Goal: Task Accomplishment & Management: Use online tool/utility

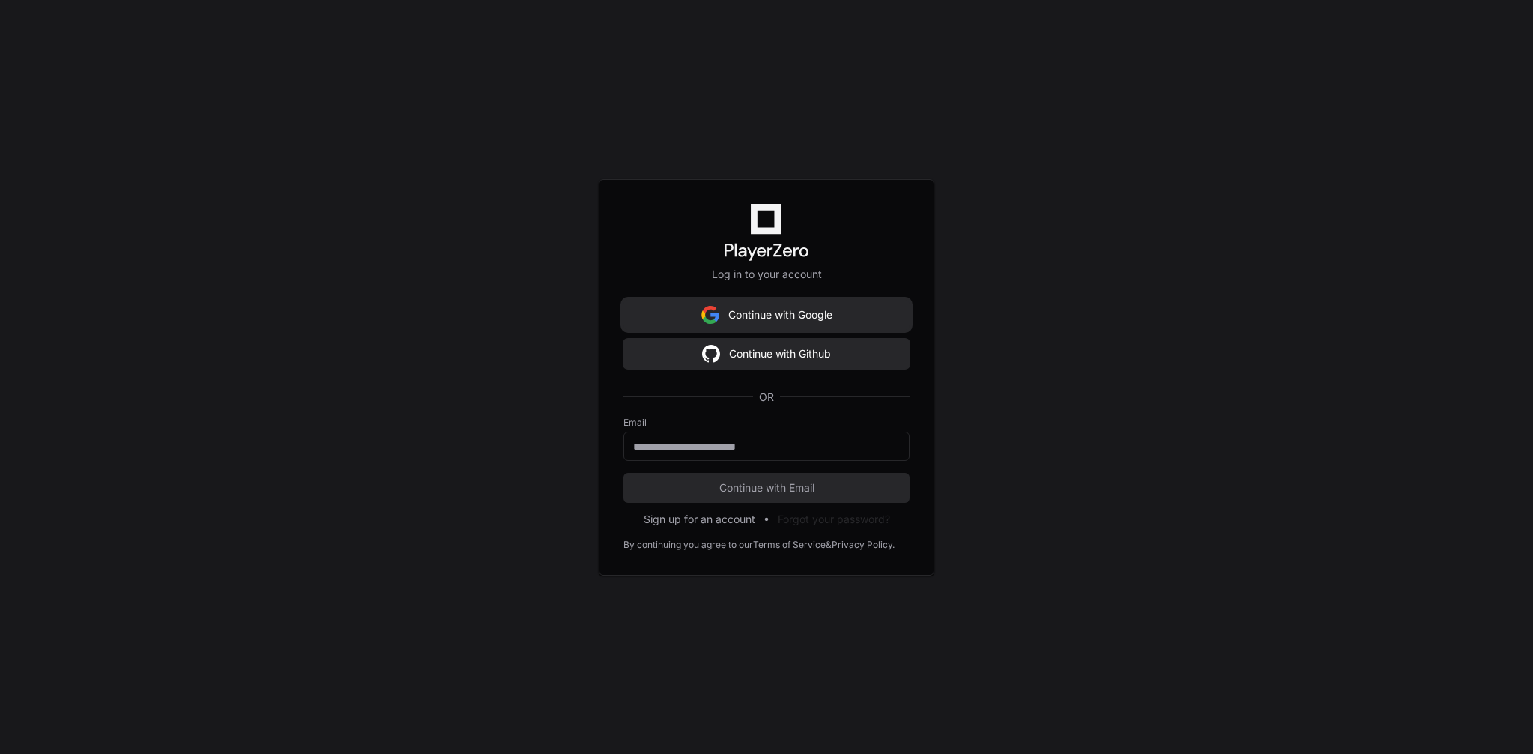
click at [771, 319] on button "Continue with Google" at bounding box center [766, 315] width 286 height 30
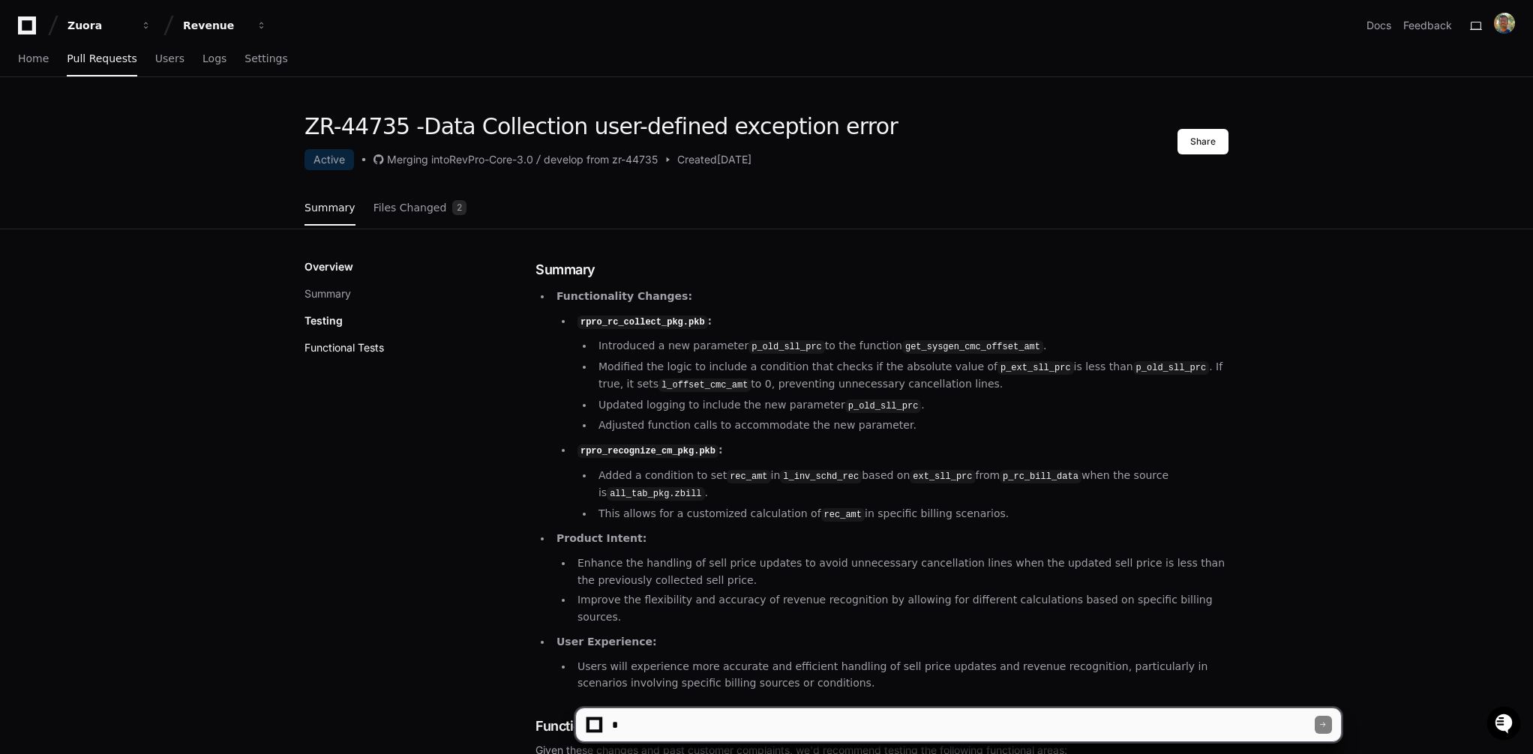
click at [353, 350] on button "Functional Tests" at bounding box center [343, 347] width 79 height 15
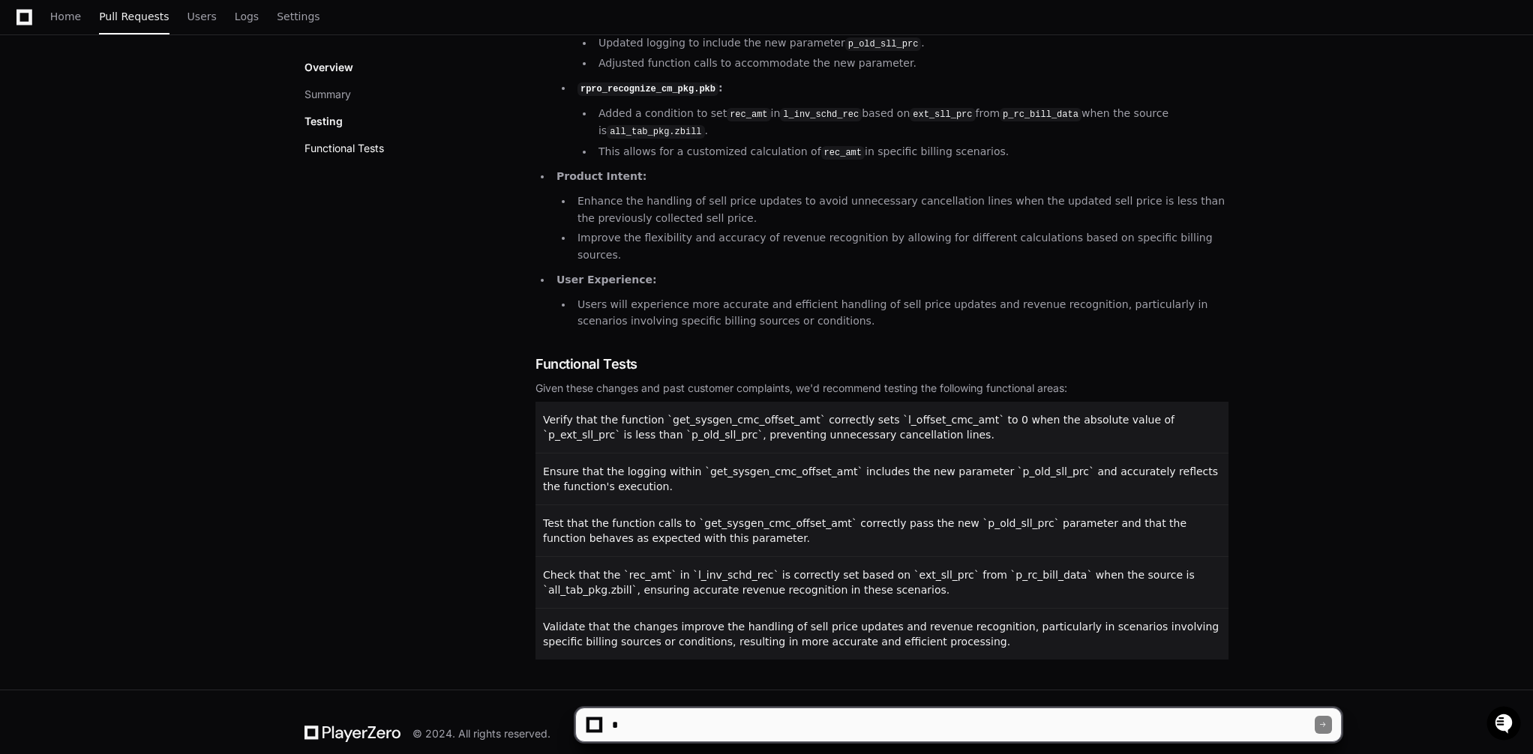
scroll to position [364, 0]
click at [807, 721] on textarea at bounding box center [962, 725] width 706 height 33
click at [594, 724] on div at bounding box center [594, 726] width 10 height 10
click at [595, 729] on div at bounding box center [594, 726] width 10 height 10
click at [640, 725] on textarea "To enrich screen reader interactions, please activate Accessibility in Grammarl…" at bounding box center [962, 725] width 706 height 33
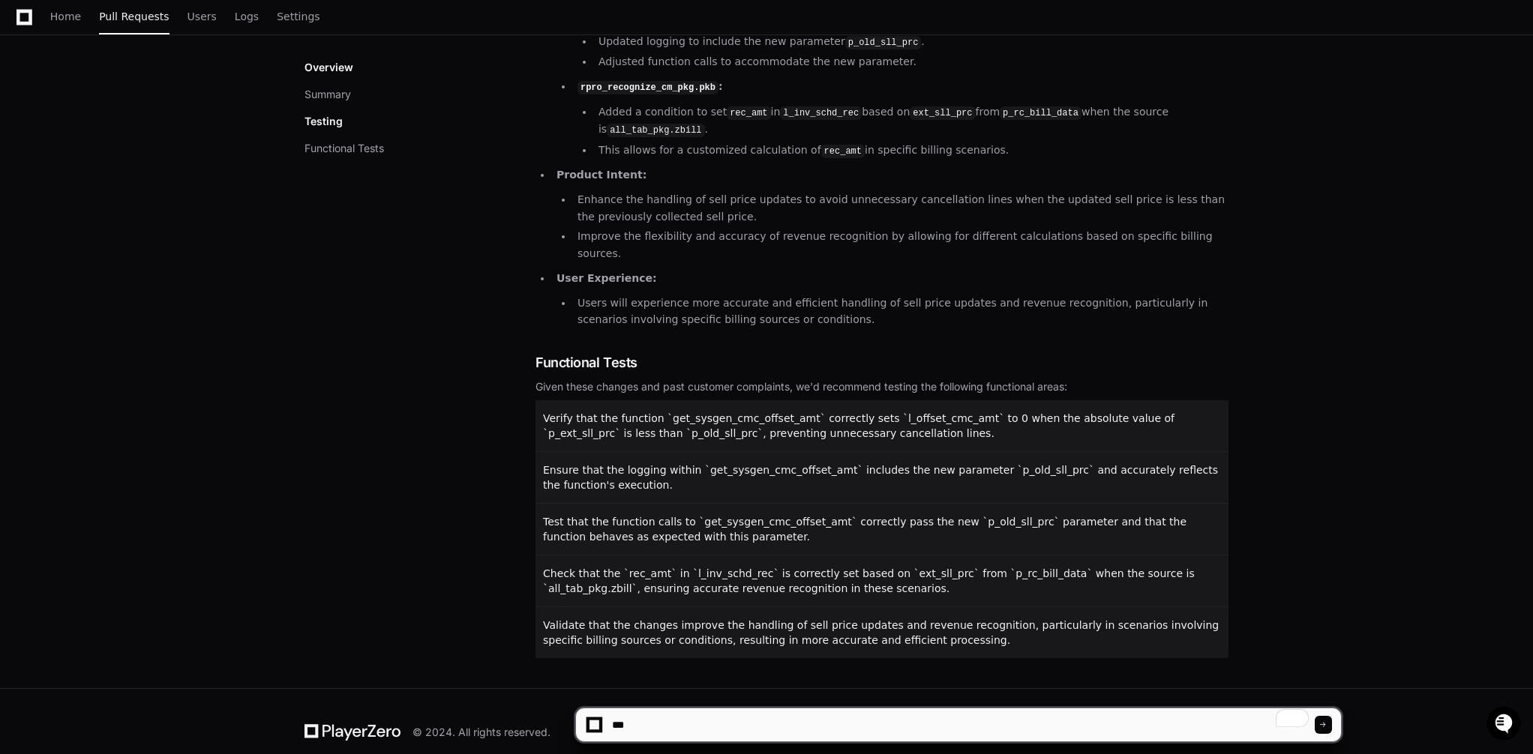
click at [619, 723] on textarea "To enrich screen reader interactions, please activate Accessibility in Grammarl…" at bounding box center [962, 725] width 706 height 33
click at [651, 727] on textarea "To enrich screen reader interactions, please activate Accessibility in Grammarl…" at bounding box center [962, 725] width 706 height 33
type textarea "*"
type textarea "**********"
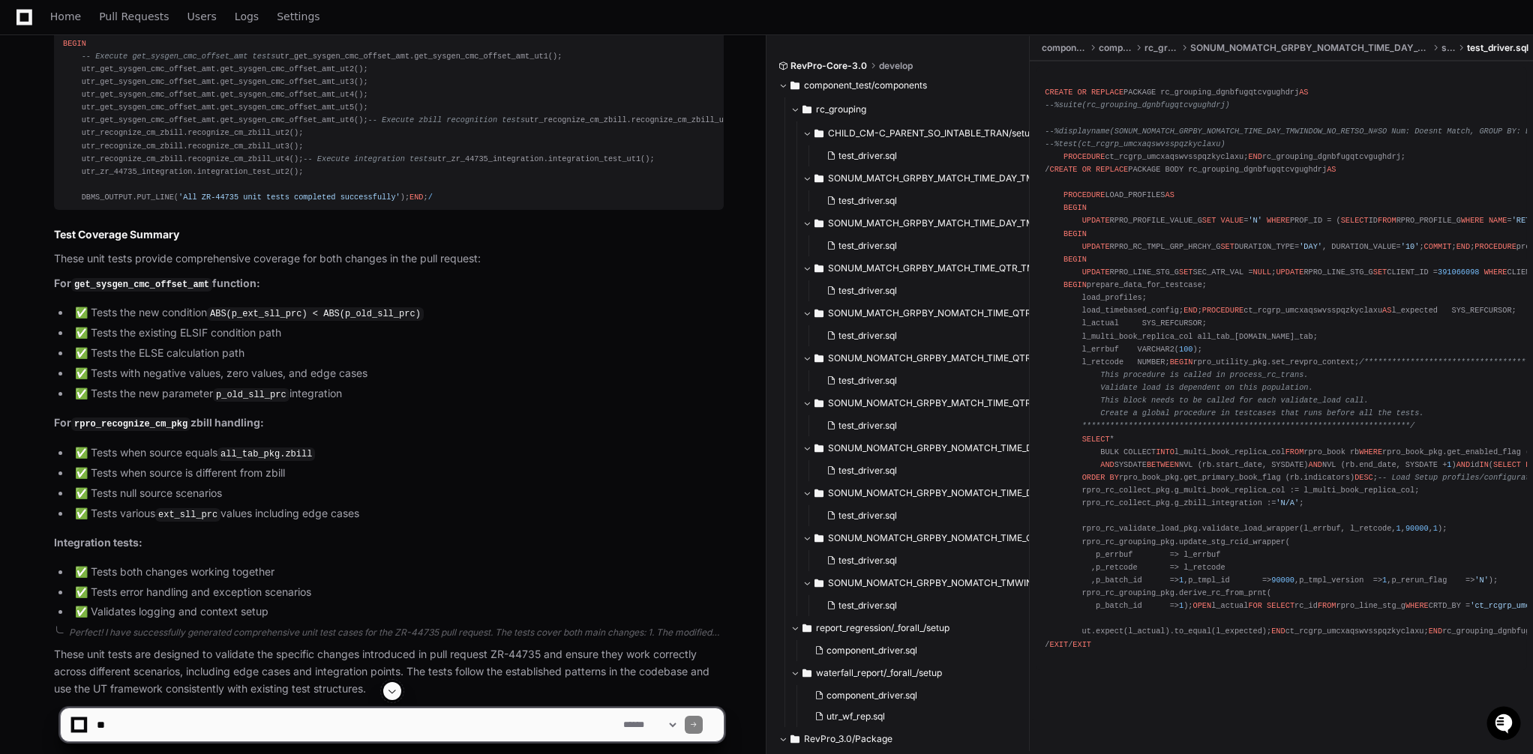
scroll to position [4501, 0]
